Goal: Task Accomplishment & Management: Manage account settings

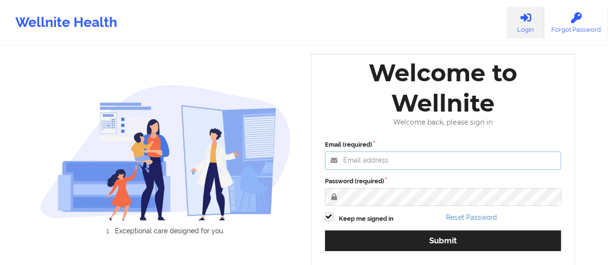
type input "[EMAIL_ADDRESS][DOMAIN_NAME]"
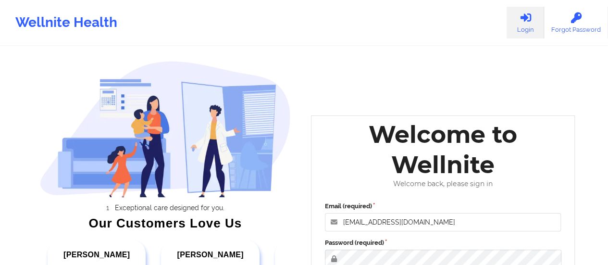
click at [391, 241] on label "Password (required)" at bounding box center [443, 243] width 237 height 10
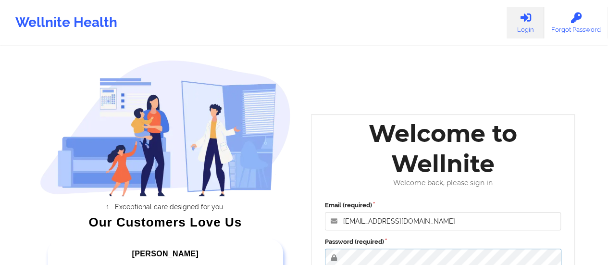
scroll to position [176, 0]
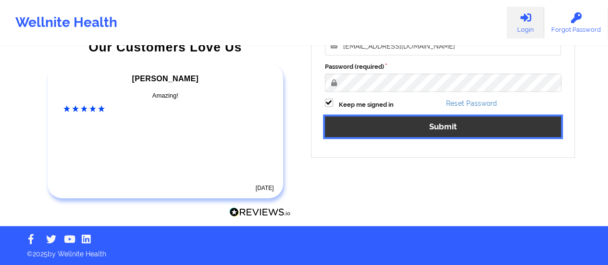
click at [397, 126] on button "Submit" at bounding box center [443, 126] width 237 height 21
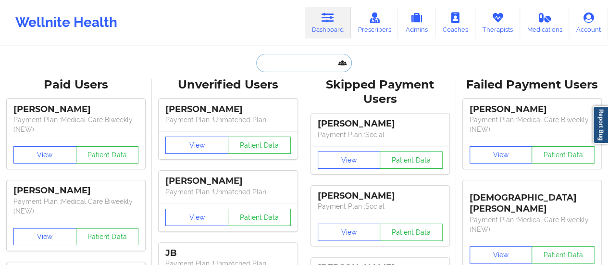
click at [301, 58] on input "text" at bounding box center [303, 63] width 95 height 18
paste input "[EMAIL_ADDRESS][DOMAIN_NAME]"
type input "[EMAIL_ADDRESS][DOMAIN_NAME]"
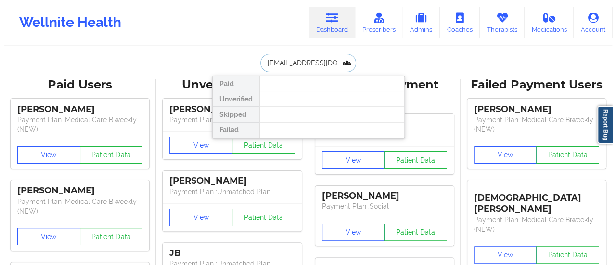
scroll to position [0, 12]
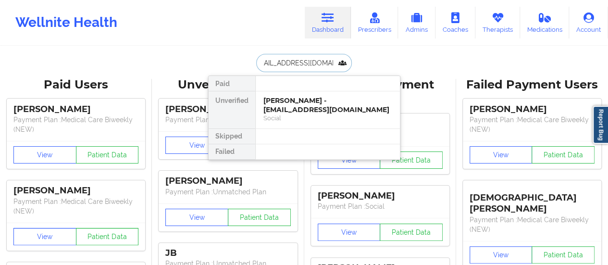
click at [289, 103] on div "[PERSON_NAME] - [EMAIL_ADDRESS][DOMAIN_NAME]" at bounding box center [328, 105] width 129 height 18
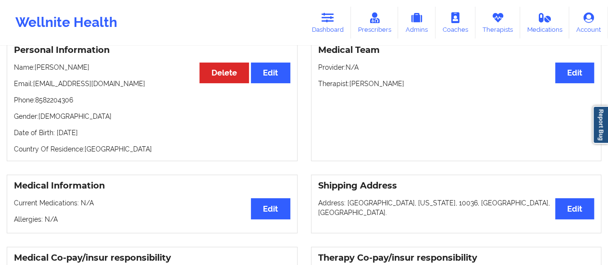
scroll to position [68, 0]
